Goal: Check status

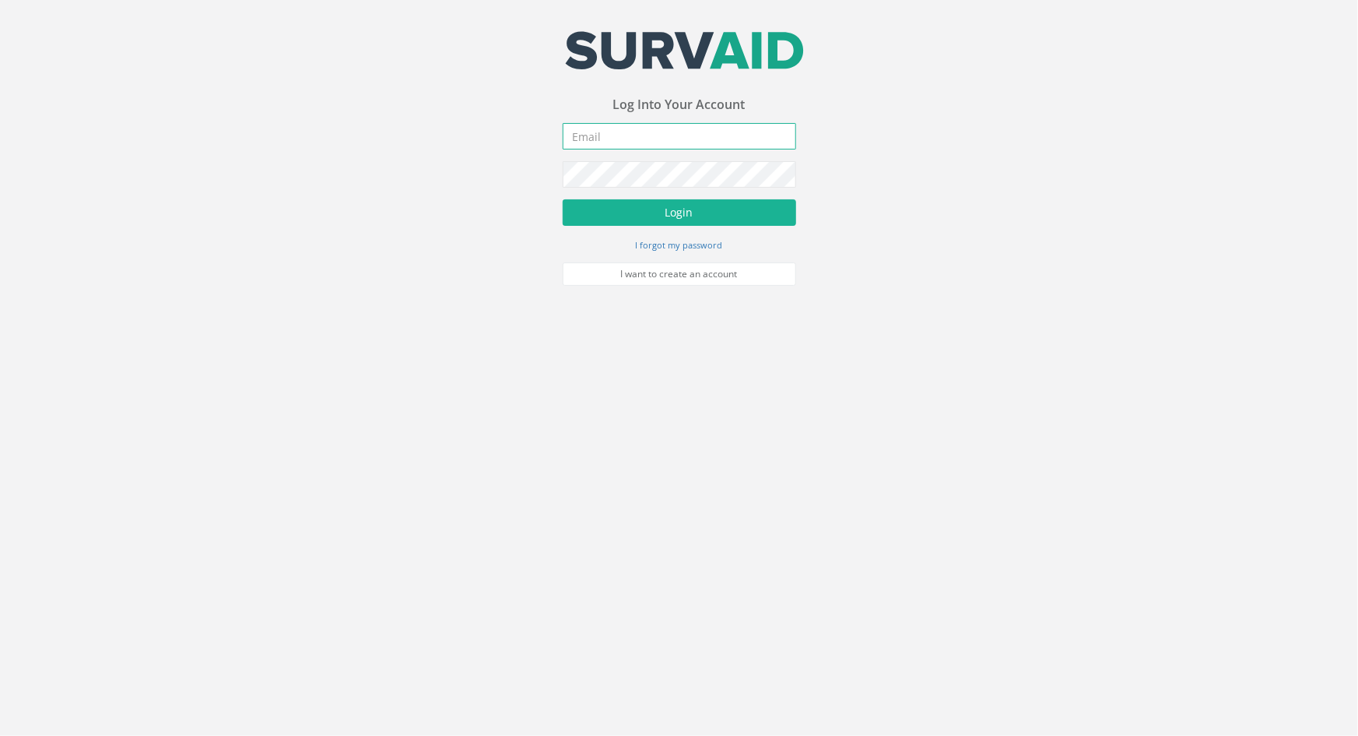
click at [601, 139] on input "email" at bounding box center [679, 136] width 233 height 26
type input "[PERSON_NAME][EMAIL_ADDRESS][DOMAIN_NAME]"
click at [563, 199] on button "Login" at bounding box center [679, 212] width 233 height 26
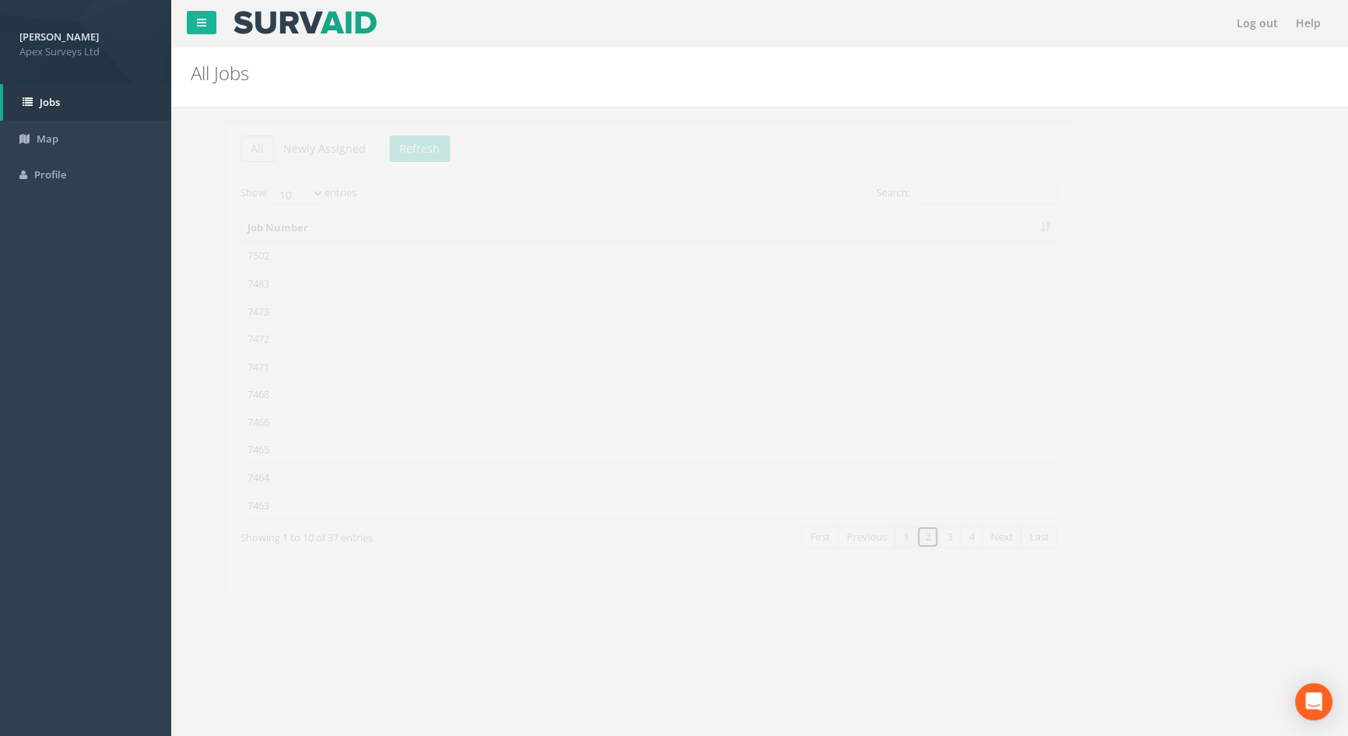
click at [893, 536] on link "2" at bounding box center [893, 536] width 23 height 23
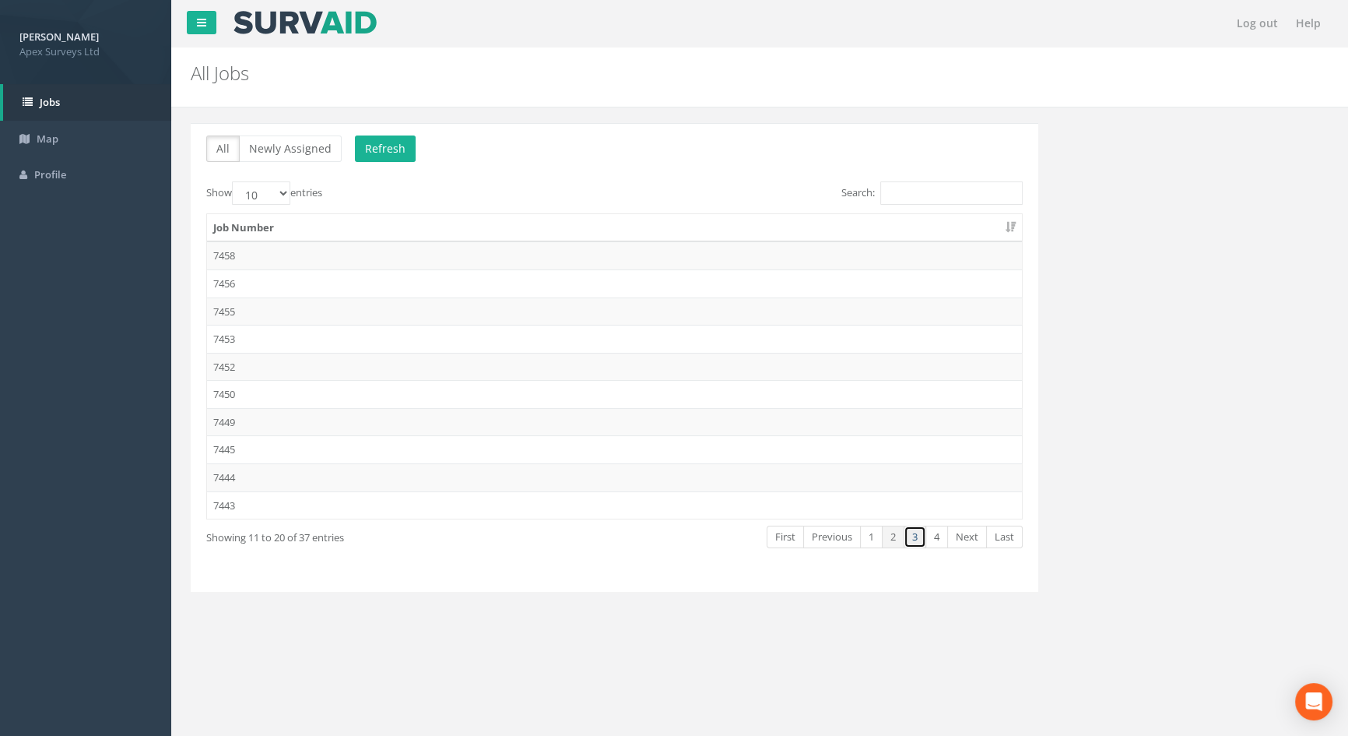
click at [914, 537] on link "3" at bounding box center [915, 536] width 23 height 23
click at [897, 535] on link "2" at bounding box center [893, 536] width 23 height 23
click at [224, 509] on td "7443" at bounding box center [614, 505] width 815 height 28
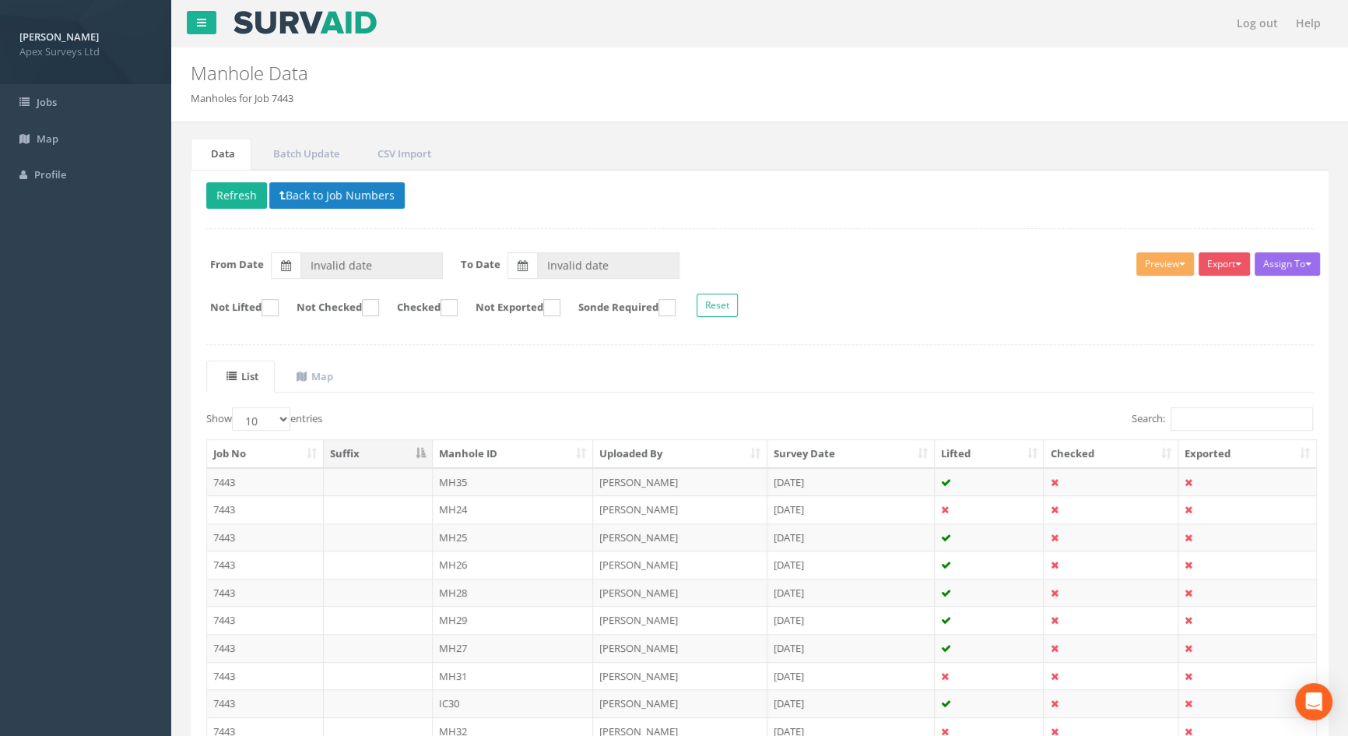
type input "[DATE]"
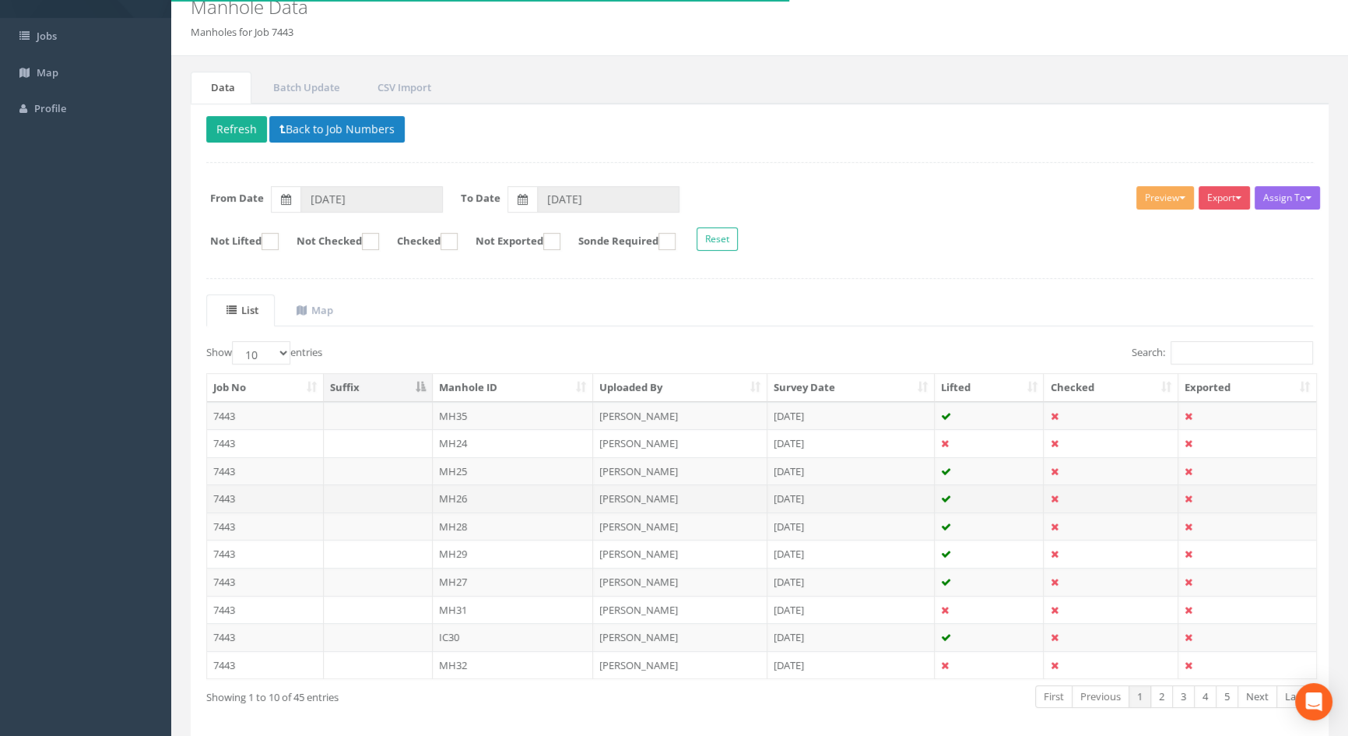
scroll to position [131, 0]
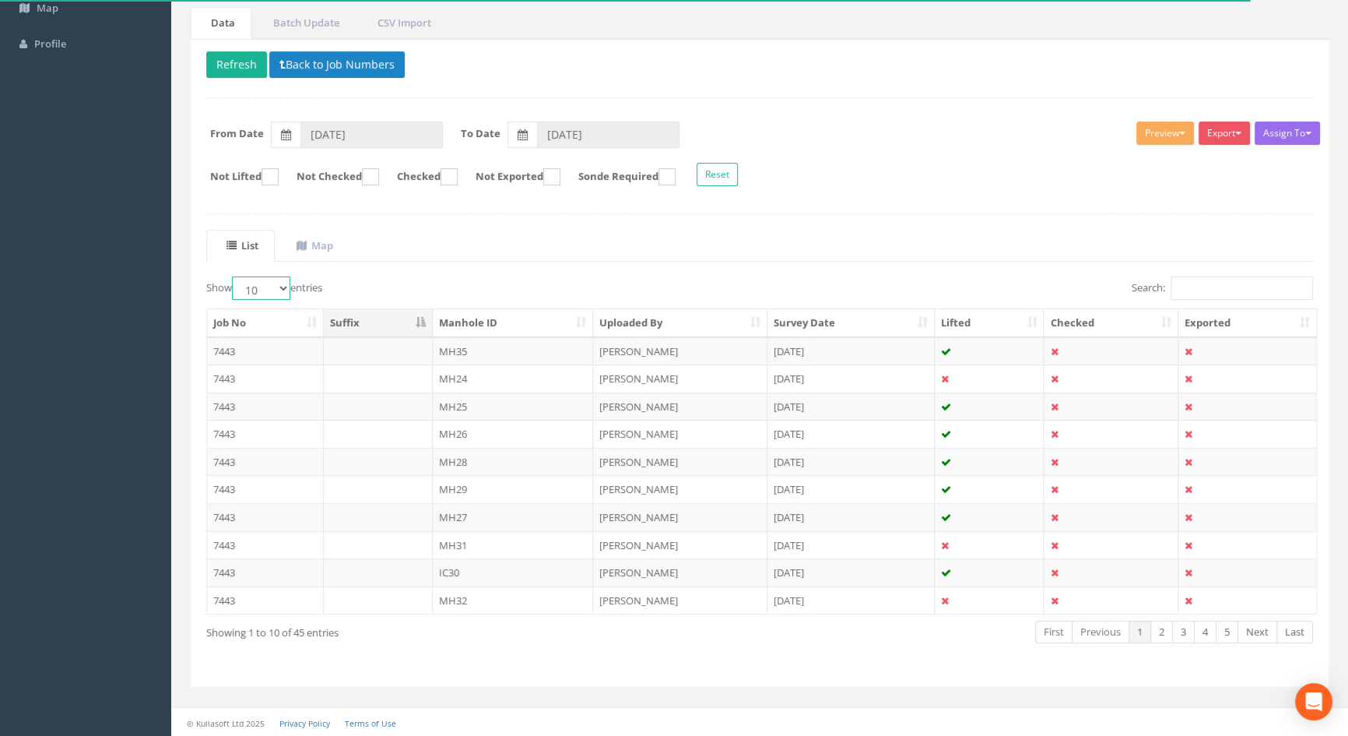
click at [286, 286] on select "10 25 50 100" at bounding box center [261, 287] width 58 height 23
select select "100"
click at [234, 276] on select "10 25 50 100" at bounding box center [261, 287] width 58 height 23
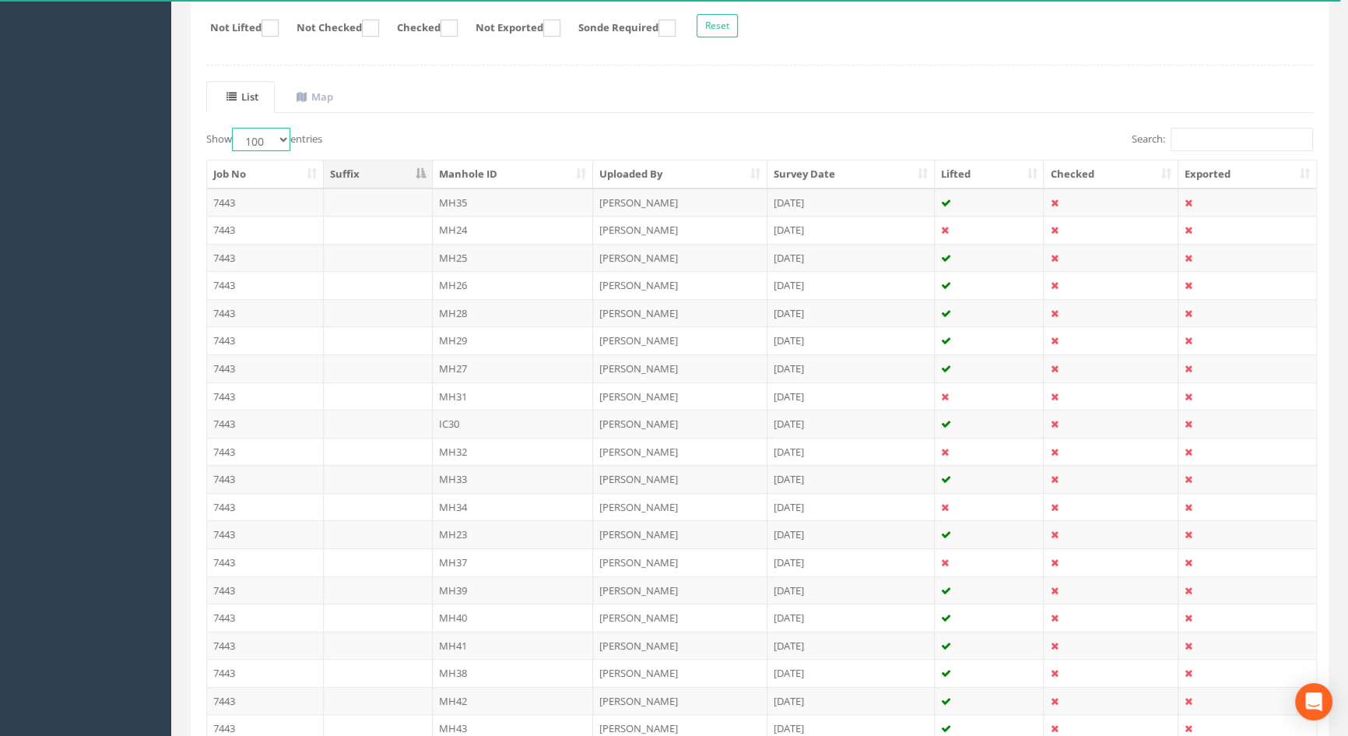
scroll to position [248, 0]
